Goal: Information Seeking & Learning: Understand process/instructions

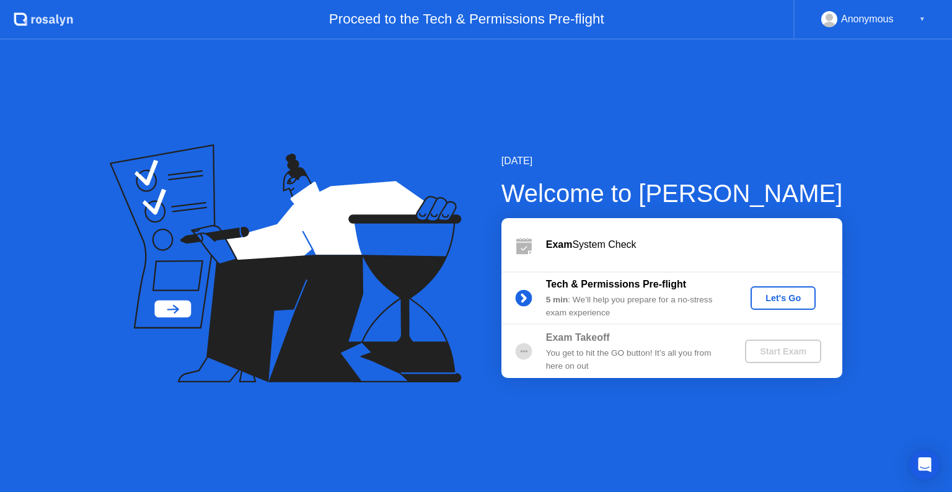
click at [773, 302] on div "Let's Go" at bounding box center [782, 298] width 55 height 10
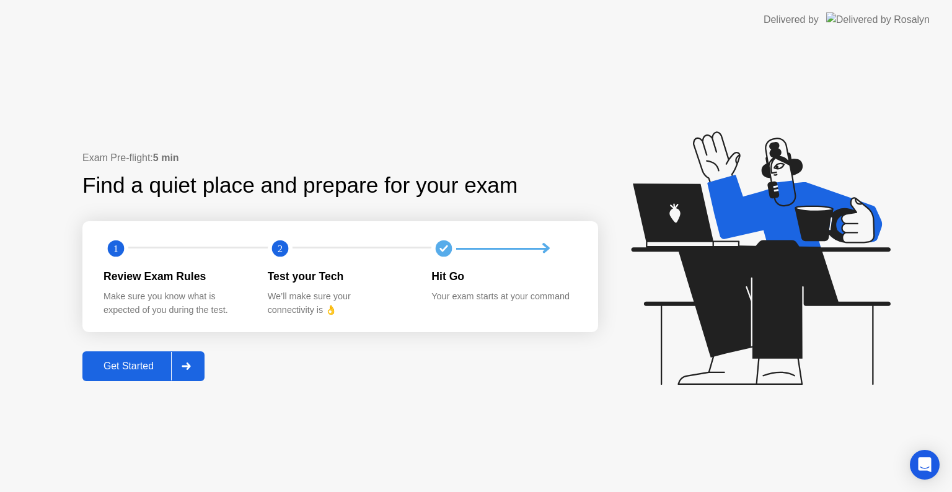
click at [121, 374] on button "Get Started" at bounding box center [143, 366] width 122 height 30
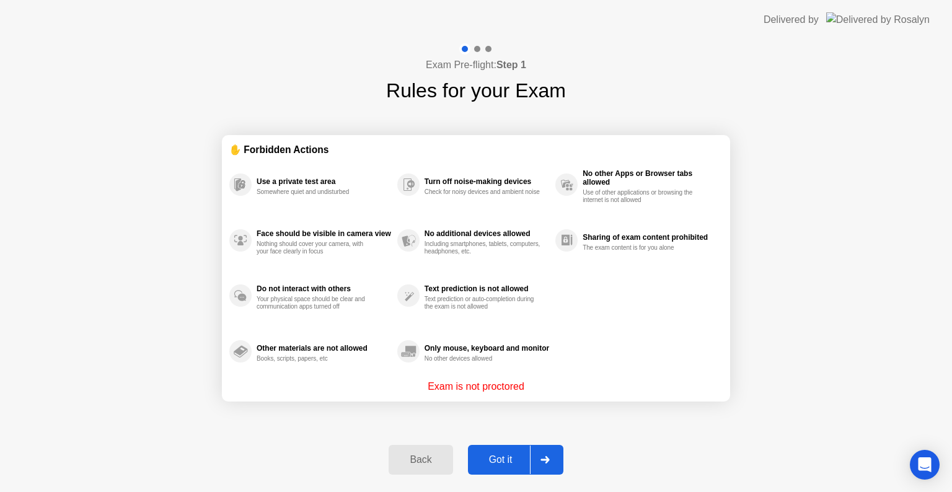
click at [507, 463] on div "Got it" at bounding box center [501, 459] width 58 height 11
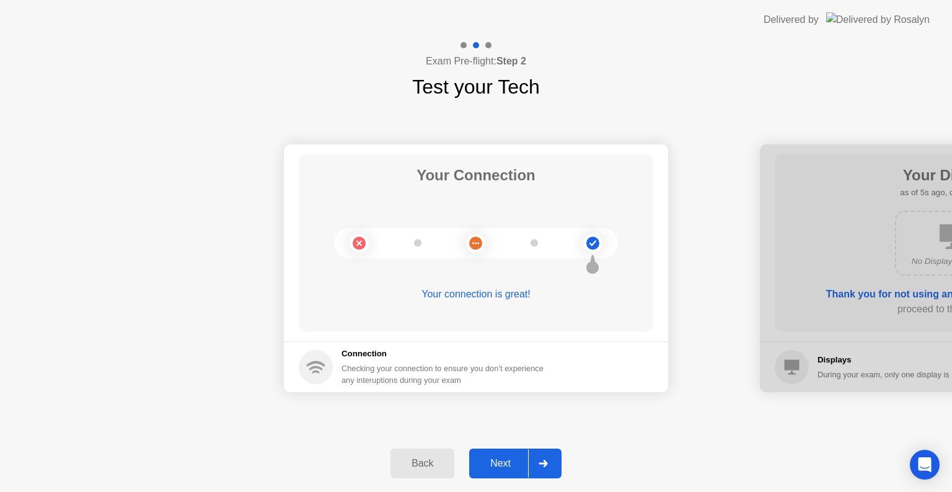
click at [540, 465] on icon at bounding box center [542, 463] width 9 height 7
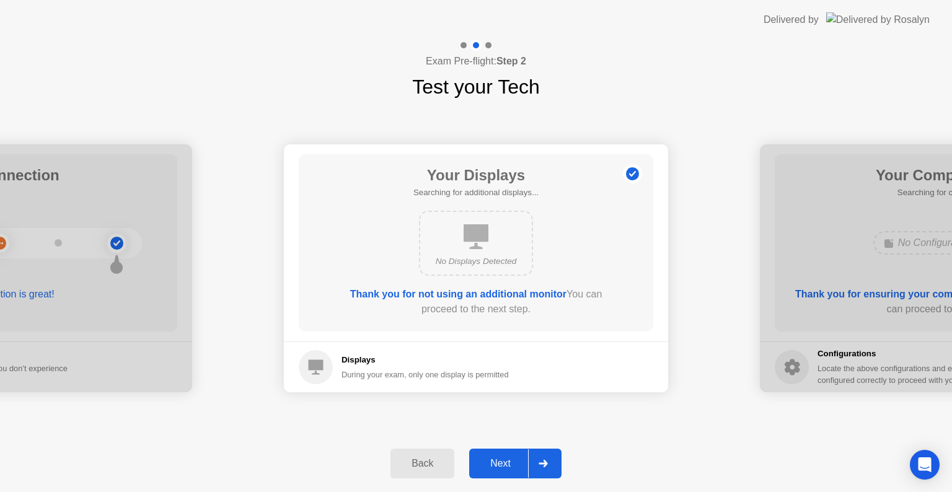
click at [537, 463] on div at bounding box center [543, 463] width 30 height 29
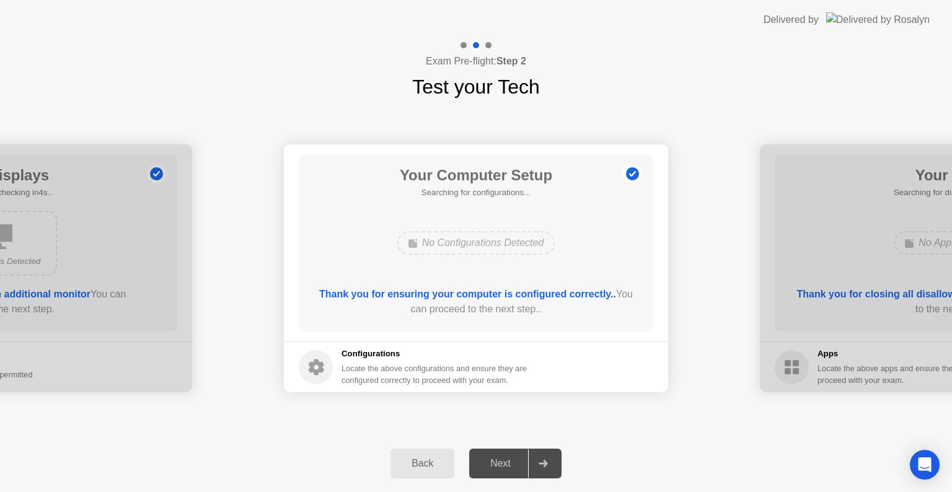
drag, startPoint x: 851, startPoint y: 413, endPoint x: 845, endPoint y: 414, distance: 6.9
click at [851, 413] on div "Your Connection Your connection is great! Connection Checking your connection t…" at bounding box center [476, 268] width 952 height 333
click at [670, 455] on div "Back Next" at bounding box center [476, 463] width 952 height 57
drag, startPoint x: 828, startPoint y: 114, endPoint x: 607, endPoint y: 419, distance: 376.6
click at [828, 112] on div "Your Connection Your connection is great! Connection Checking your connection t…" at bounding box center [476, 268] width 952 height 333
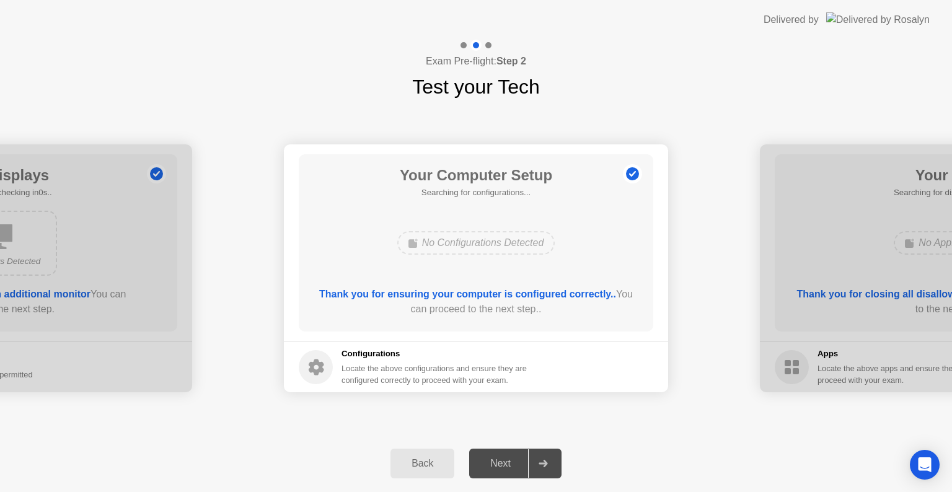
click at [418, 469] on div "Back" at bounding box center [422, 463] width 56 height 11
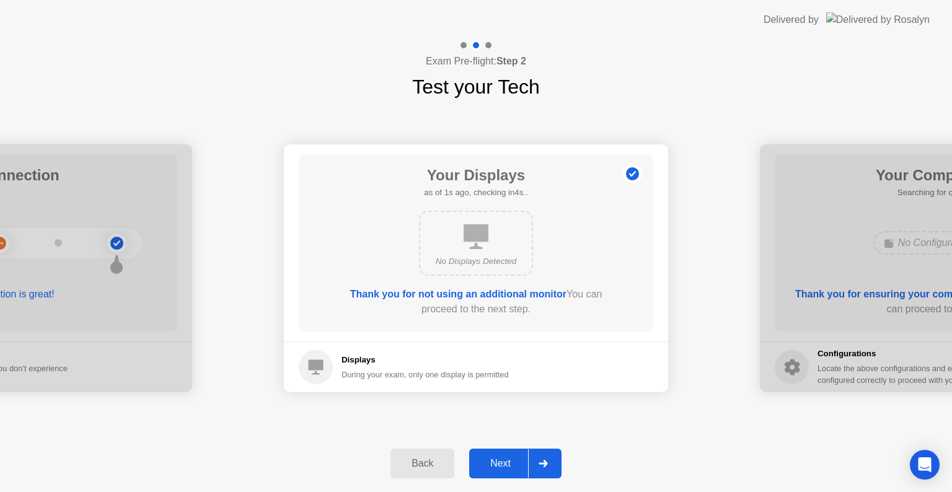
click at [506, 469] on div "Next" at bounding box center [500, 463] width 55 height 11
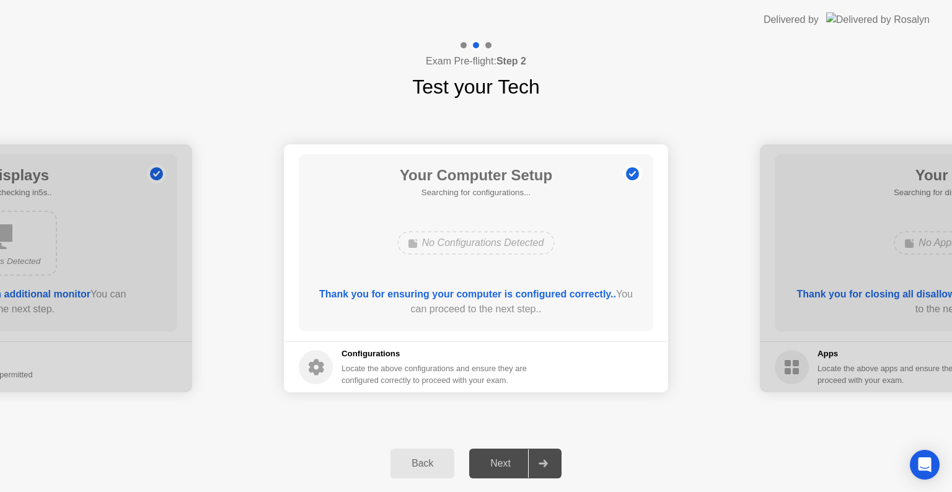
click at [534, 460] on div at bounding box center [543, 463] width 30 height 29
click at [499, 458] on div "Next" at bounding box center [500, 463] width 55 height 11
click at [503, 463] on div "Next" at bounding box center [500, 463] width 55 height 11
click at [503, 465] on div "Next" at bounding box center [500, 463] width 55 height 11
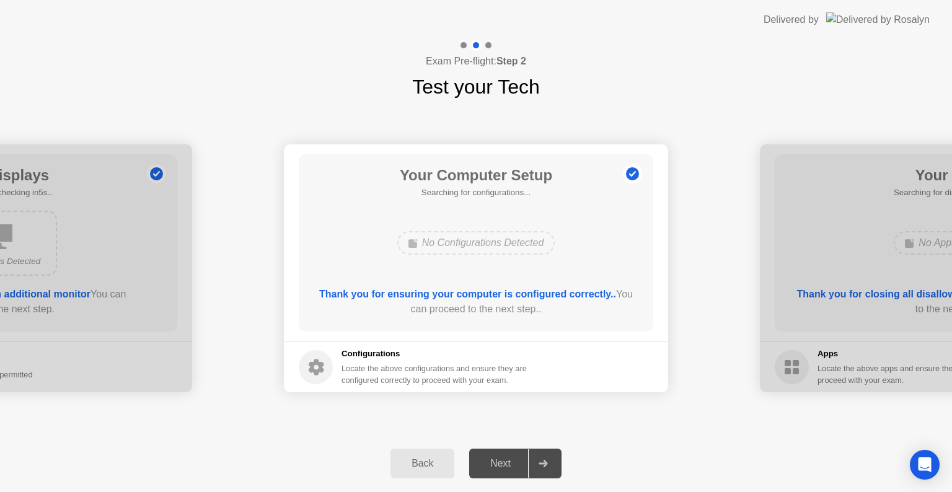
click at [551, 470] on div at bounding box center [543, 463] width 30 height 29
click at [512, 469] on div "Next" at bounding box center [500, 463] width 55 height 11
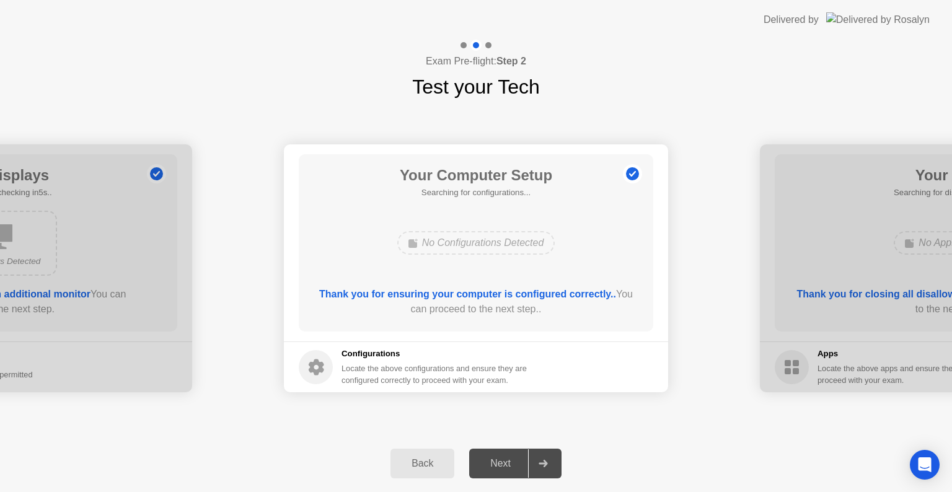
click at [372, 441] on div "Back Next" at bounding box center [476, 463] width 952 height 57
click at [418, 458] on div "Back" at bounding box center [422, 463] width 56 height 11
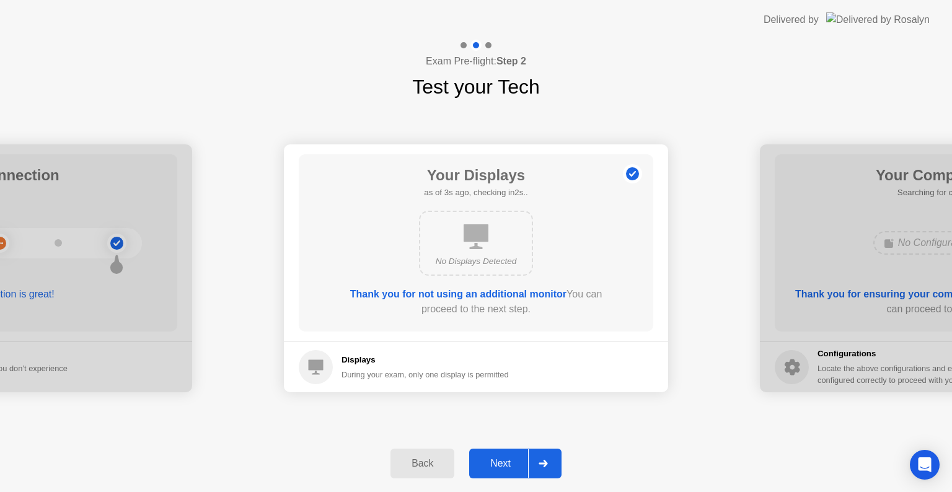
click at [486, 467] on div "Next" at bounding box center [500, 463] width 55 height 11
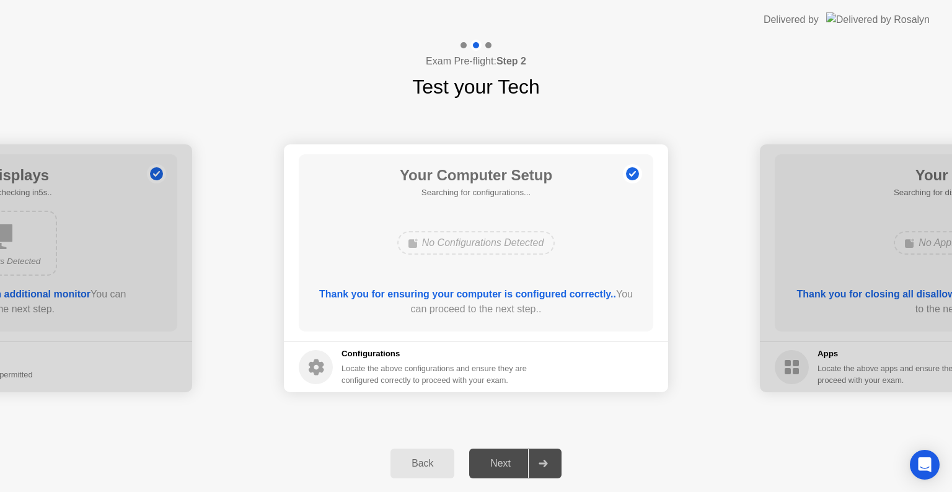
click at [486, 467] on div "Next" at bounding box center [500, 463] width 55 height 11
drag, startPoint x: 518, startPoint y: 467, endPoint x: 528, endPoint y: 468, distance: 10.1
click at [519, 466] on div "Next" at bounding box center [500, 463] width 55 height 11
click at [529, 468] on div at bounding box center [543, 463] width 30 height 29
click at [536, 467] on div at bounding box center [543, 463] width 30 height 29
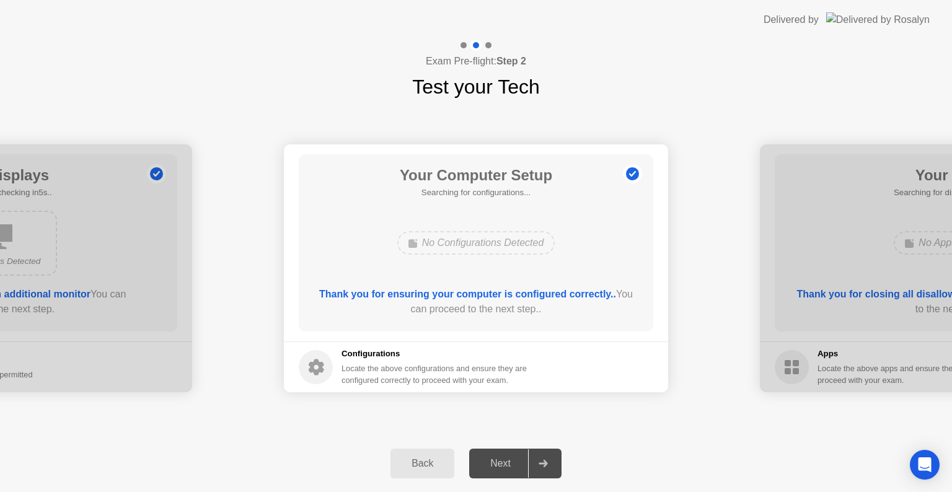
click at [538, 467] on div at bounding box center [543, 463] width 30 height 29
click at [533, 461] on div at bounding box center [543, 463] width 30 height 29
click at [498, 243] on div "No Configurations Detected" at bounding box center [476, 243] width 158 height 24
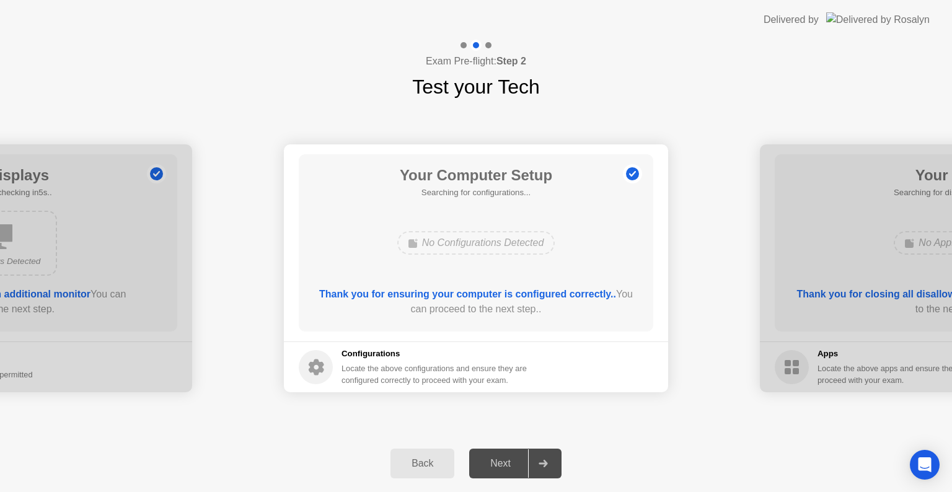
click at [511, 462] on div "Next" at bounding box center [500, 463] width 55 height 11
click at [511, 463] on div "Next" at bounding box center [500, 463] width 55 height 11
click at [896, 349] on div at bounding box center [952, 268] width 384 height 248
click at [830, 350] on div at bounding box center [952, 268] width 384 height 248
click at [830, 366] on div at bounding box center [952, 268] width 384 height 248
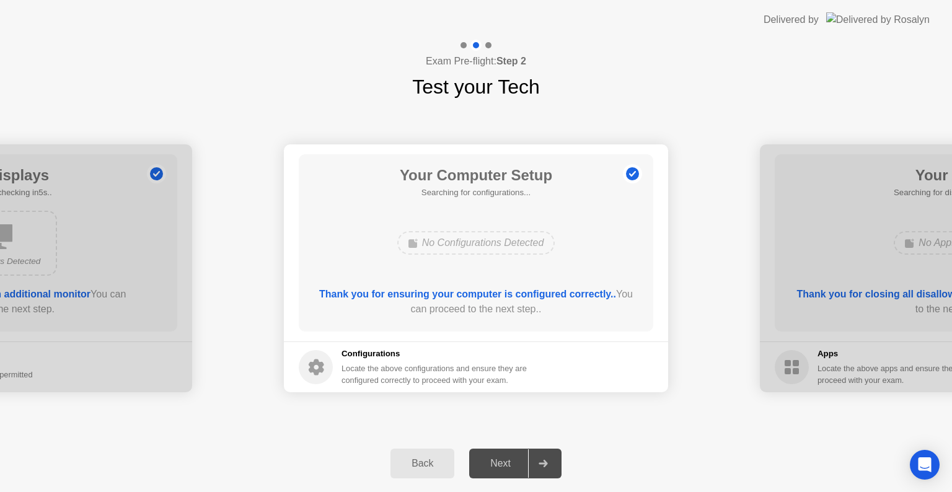
drag, startPoint x: 835, startPoint y: 379, endPoint x: 848, endPoint y: 392, distance: 17.5
click at [836, 382] on div at bounding box center [952, 268] width 384 height 248
click at [923, 460] on icon "Open Intercom Messenger" at bounding box center [924, 465] width 14 height 16
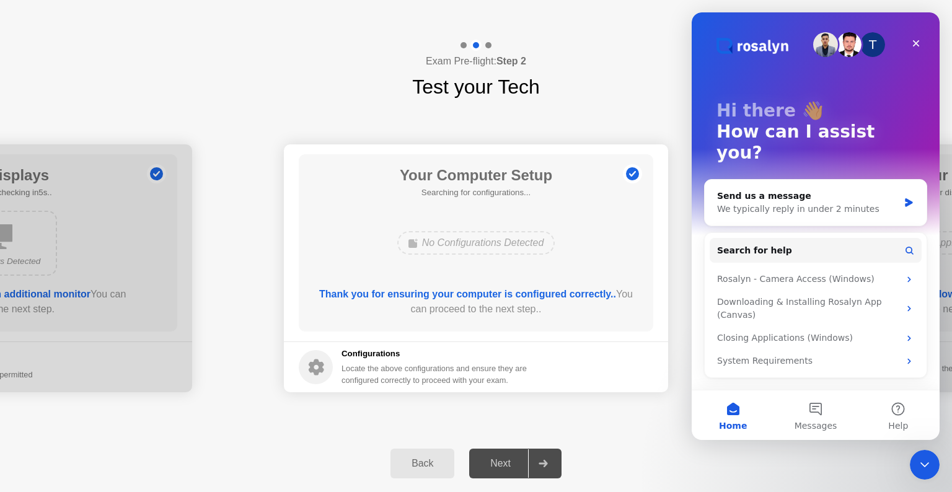
click at [605, 50] on div "Exam Pre-flight: Step 2 Test your Tech" at bounding box center [476, 71] width 952 height 62
click at [915, 46] on icon "Close" at bounding box center [916, 43] width 10 height 10
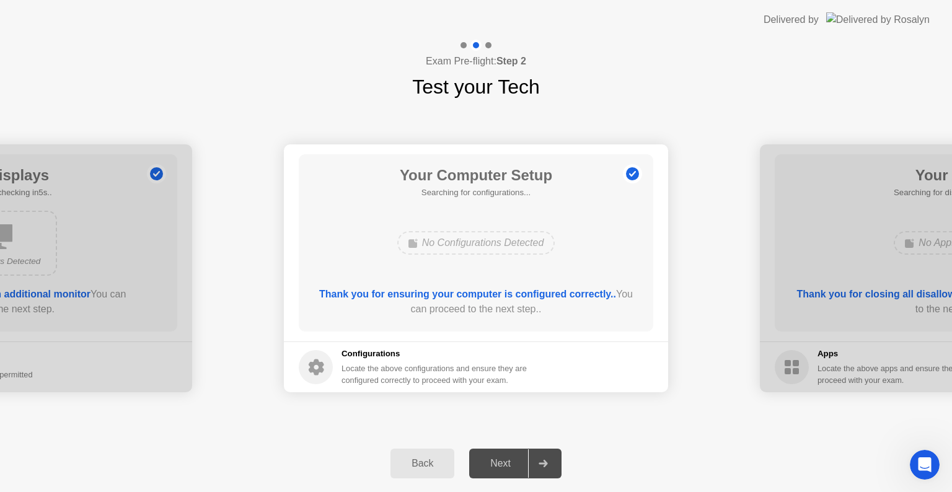
click at [542, 467] on div at bounding box center [543, 463] width 30 height 29
click at [542, 468] on div at bounding box center [543, 463] width 30 height 29
click at [506, 467] on div "Next" at bounding box center [500, 463] width 55 height 11
click at [414, 469] on div "Back" at bounding box center [422, 463] width 56 height 11
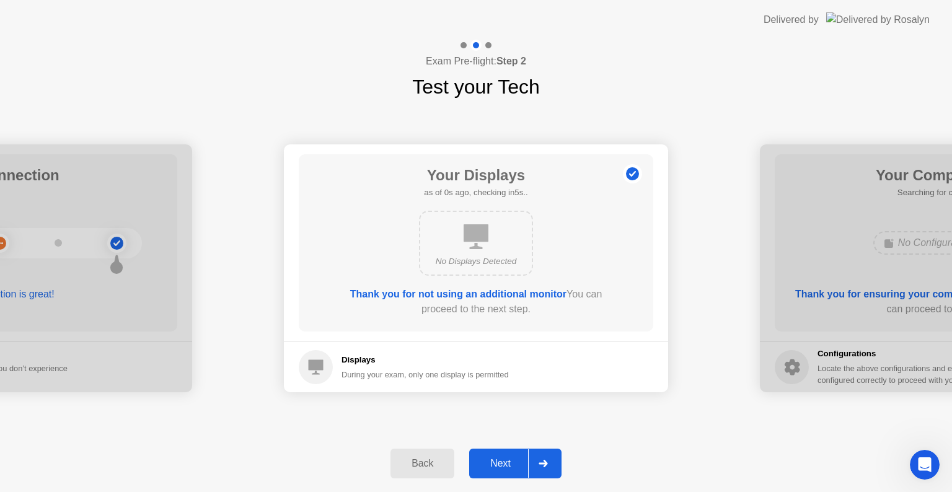
click at [413, 469] on div "Back" at bounding box center [422, 463] width 56 height 11
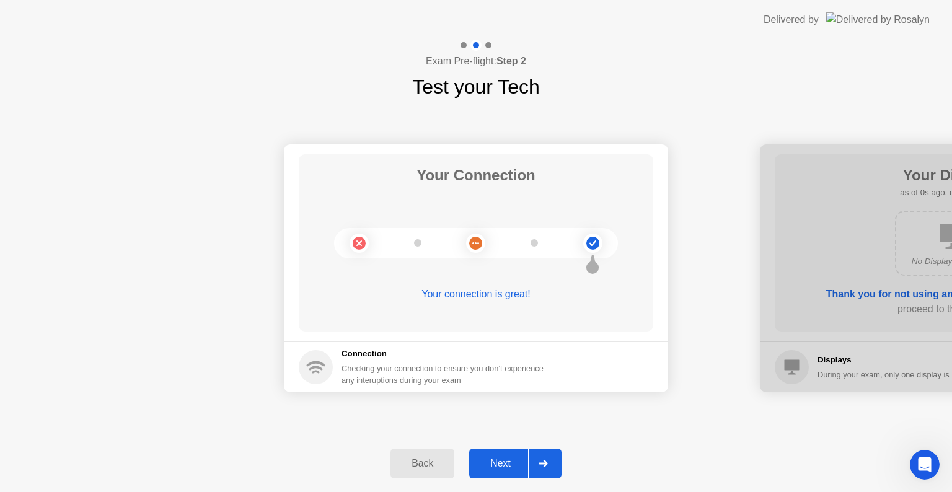
click at [509, 459] on div "Next" at bounding box center [500, 463] width 55 height 11
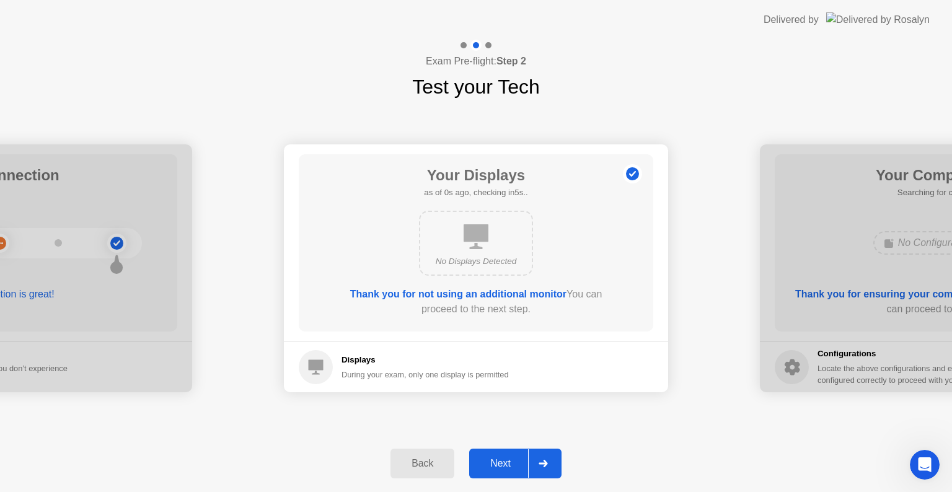
click at [509, 459] on div "Next" at bounding box center [500, 463] width 55 height 11
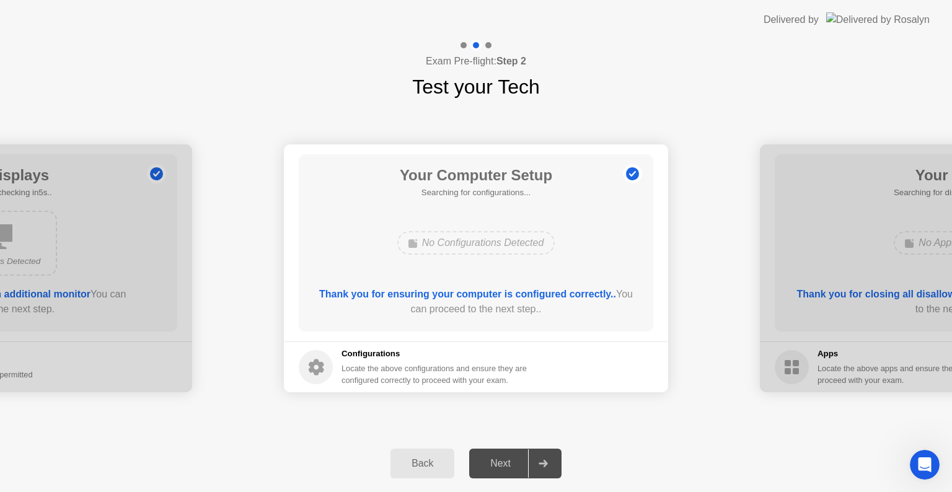
click at [544, 286] on div "Your Computer Setup Searching for configurations... No Configurations Detected …" at bounding box center [476, 242] width 354 height 177
click at [543, 302] on div "Thank you for ensuring your computer is configured correctly.. You can proceed …" at bounding box center [476, 302] width 319 height 30
click at [424, 464] on div "Back" at bounding box center [422, 463] width 56 height 11
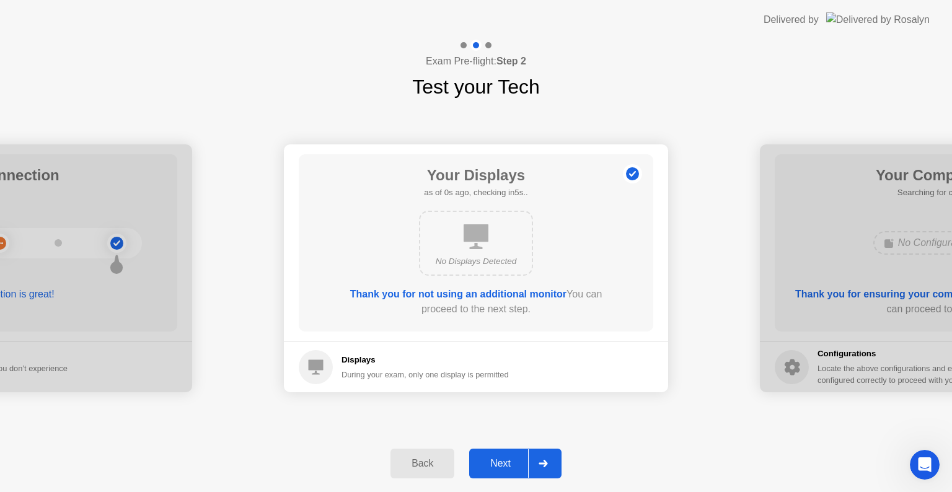
click at [523, 463] on div "Next" at bounding box center [500, 463] width 55 height 11
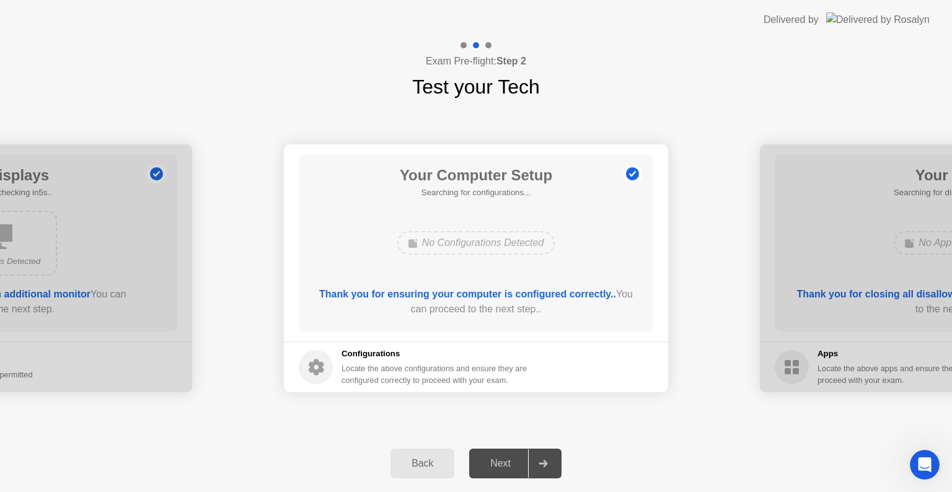
click at [530, 463] on div at bounding box center [543, 463] width 30 height 29
click at [542, 463] on icon at bounding box center [542, 463] width 9 height 7
click at [543, 463] on icon at bounding box center [542, 463] width 9 height 7
click at [503, 467] on div "Next" at bounding box center [500, 463] width 55 height 11
click at [498, 469] on div "Next" at bounding box center [500, 463] width 55 height 11
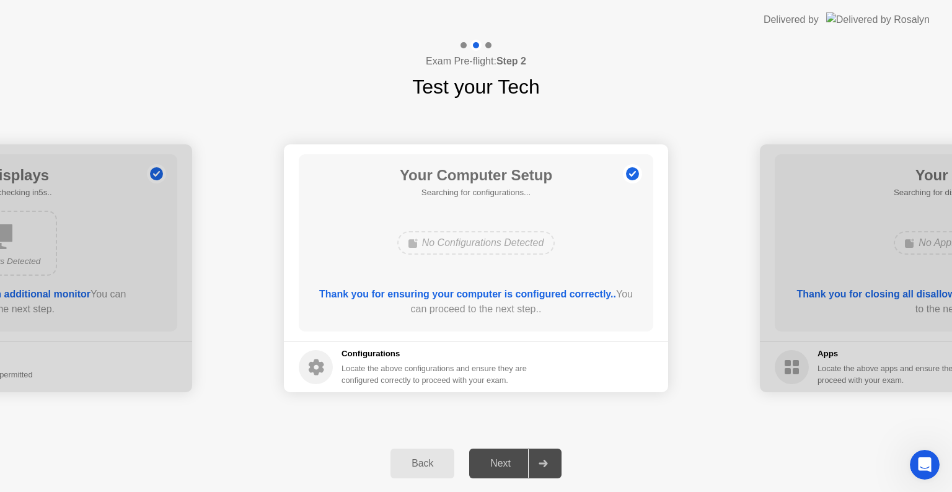
click at [501, 459] on div "Next" at bounding box center [500, 463] width 55 height 11
click at [511, 466] on div "Next" at bounding box center [500, 463] width 55 height 11
click at [487, 59] on h4 "Exam Pre-flight: Step 2" at bounding box center [476, 61] width 100 height 15
drag, startPoint x: 467, startPoint y: 50, endPoint x: 485, endPoint y: 47, distance: 17.6
click at [470, 48] on div at bounding box center [476, 45] width 36 height 11
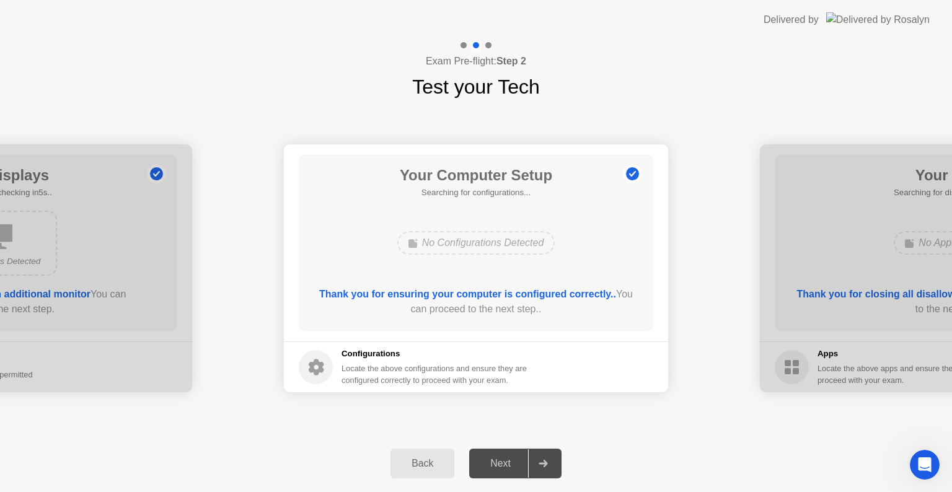
click at [485, 47] on div at bounding box center [476, 45] width 36 height 11
click at [490, 50] on div at bounding box center [476, 45] width 36 height 11
click at [493, 211] on div "Your Computer Setup Searching for configurations... No Configurations Detected …" at bounding box center [476, 242] width 354 height 177
click at [535, 216] on div "Your Computer Setup Searching for configurations... No Configurations Detected …" at bounding box center [476, 242] width 354 height 177
click at [501, 249] on div "No Configurations Detected" at bounding box center [476, 243] width 158 height 24
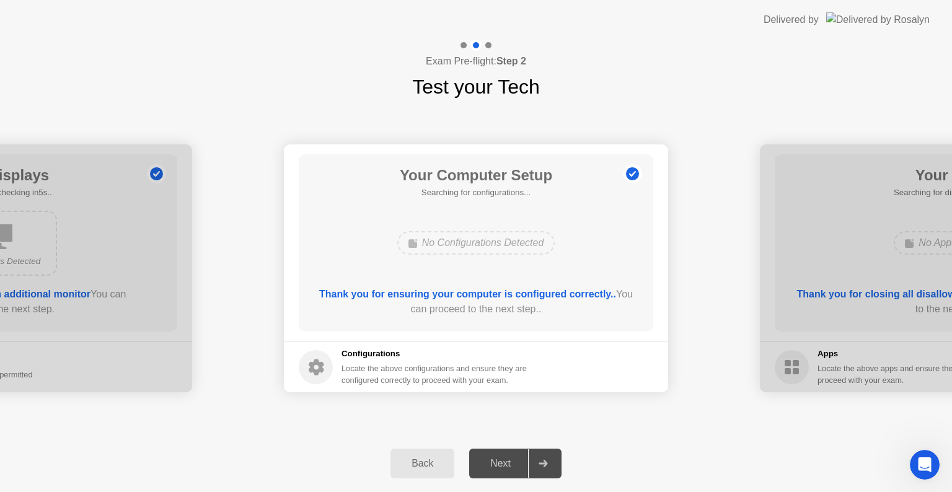
click at [501, 248] on div "No Configurations Detected" at bounding box center [476, 243] width 158 height 24
click at [590, 162] on div "Your Computer Setup Searching for configurations... No Configurations Detected …" at bounding box center [476, 242] width 354 height 177
click at [492, 460] on div "Next" at bounding box center [500, 463] width 55 height 11
click at [881, 340] on div at bounding box center [952, 268] width 384 height 248
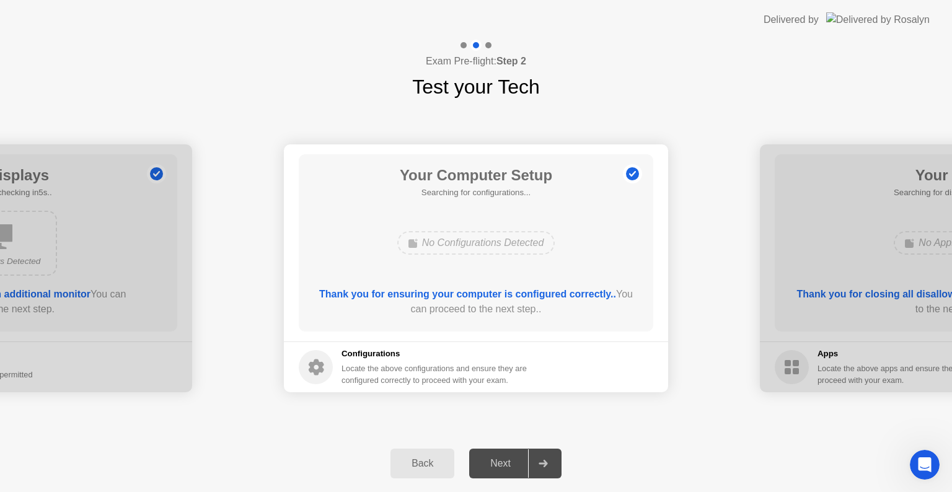
click at [877, 411] on div "Your Connection Your connection is great! Connection Checking your connection t…" at bounding box center [476, 268] width 952 height 333
click at [951, 480] on div "Back Next" at bounding box center [476, 463] width 952 height 57
click at [501, 462] on div "Next" at bounding box center [500, 463] width 55 height 11
click at [423, 462] on div "Back" at bounding box center [422, 463] width 56 height 11
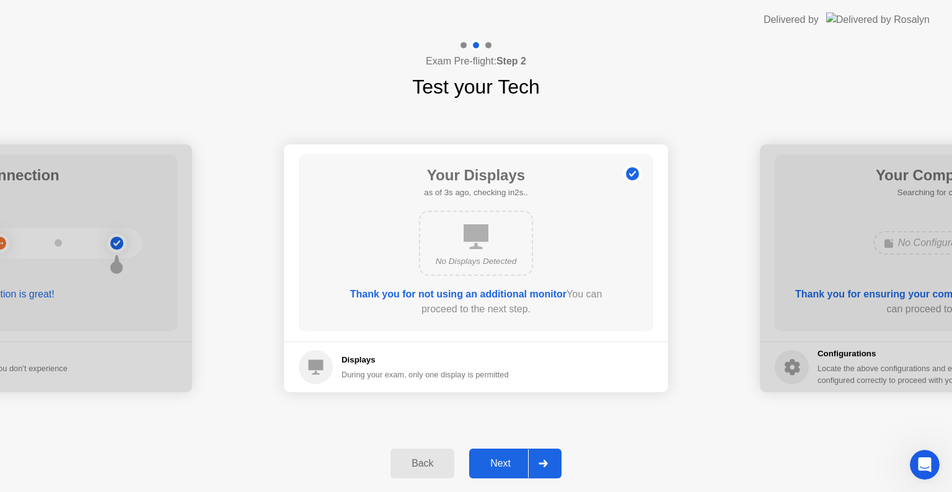
click at [498, 466] on div "Next" at bounding box center [500, 463] width 55 height 11
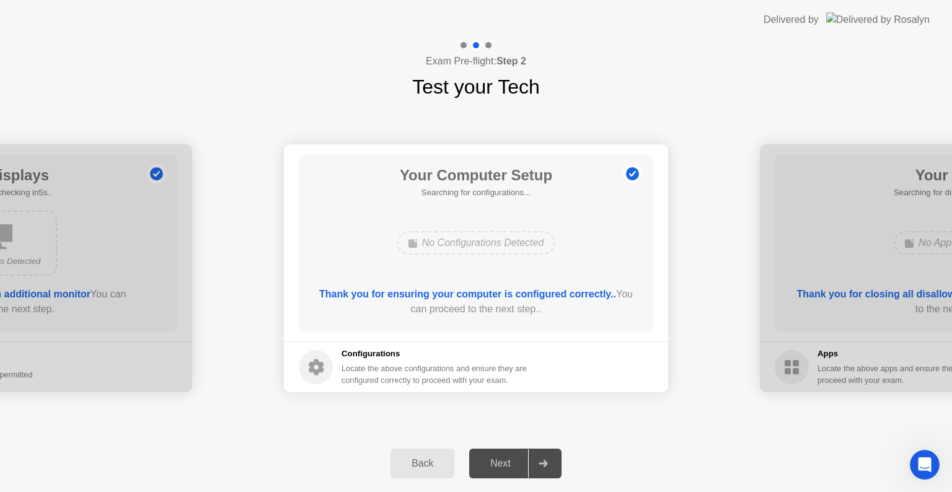
click at [499, 458] on div "Next" at bounding box center [500, 463] width 55 height 11
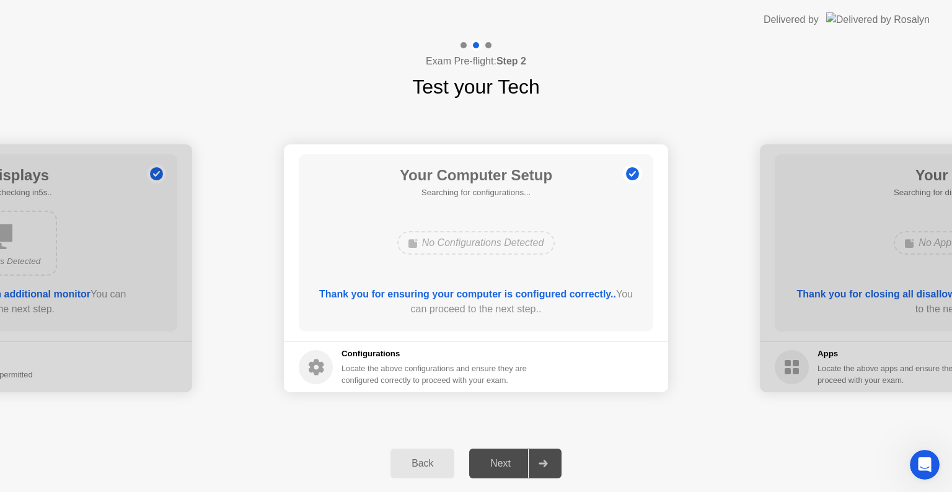
click at [537, 476] on div at bounding box center [543, 463] width 30 height 29
click at [931, 466] on div "Open Intercom Messenger" at bounding box center [922, 462] width 41 height 41
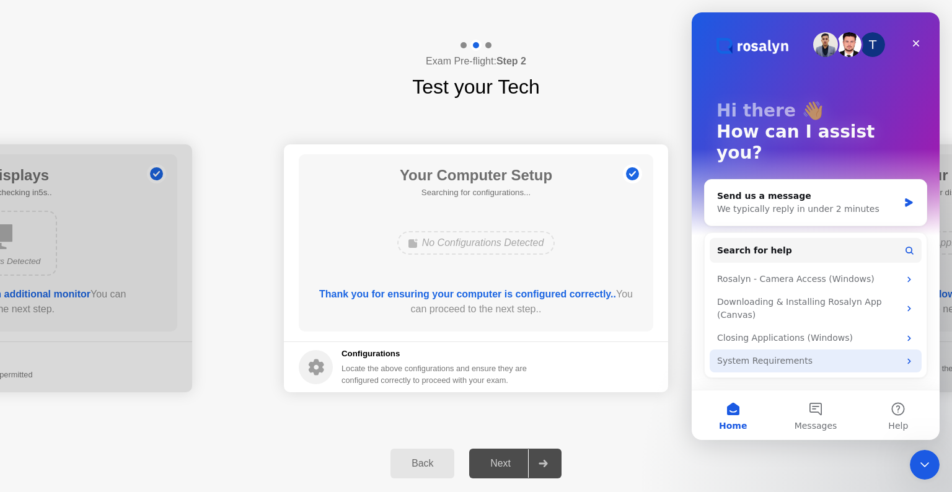
click at [889, 354] on div "System Requirements" at bounding box center [808, 360] width 182 height 13
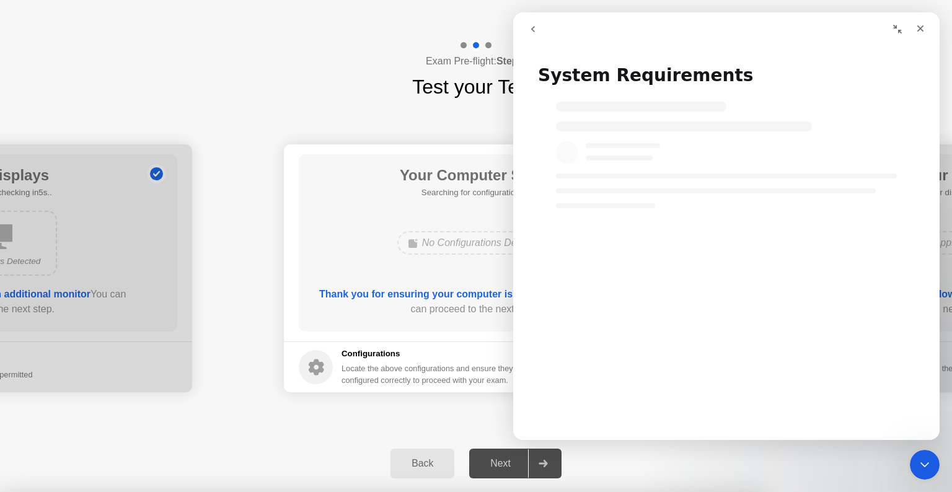
click at [920, 34] on div "Close" at bounding box center [920, 28] width 22 height 22
